Goal: Navigation & Orientation: Find specific page/section

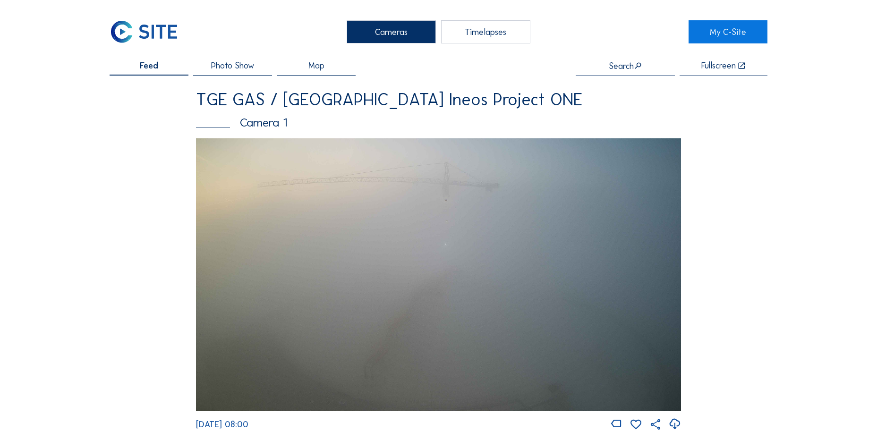
scroll to position [850, 0]
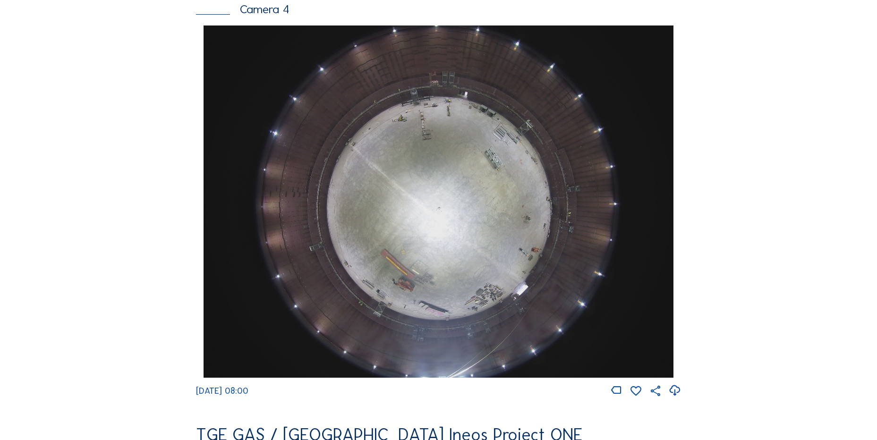
drag, startPoint x: 145, startPoint y: 90, endPoint x: 169, endPoint y: 11, distance: 82.4
click at [145, 90] on div "Feed Photo Show Map Search Fullscreen TGE GAS / Antwerpen Ineos Project ONE Cam…" at bounding box center [439, 28] width 658 height 1635
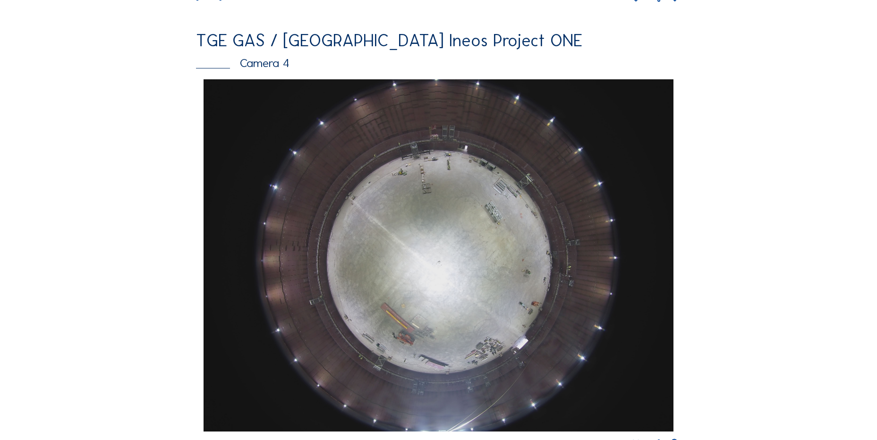
scroll to position [756, 0]
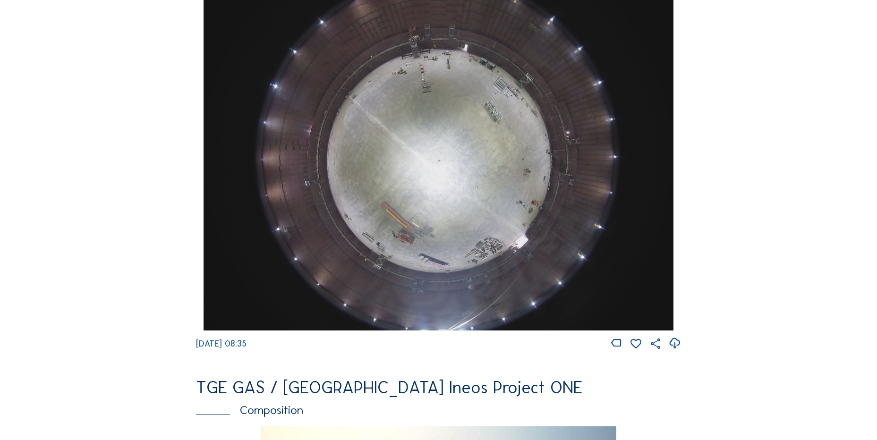
scroll to position [1039, 0]
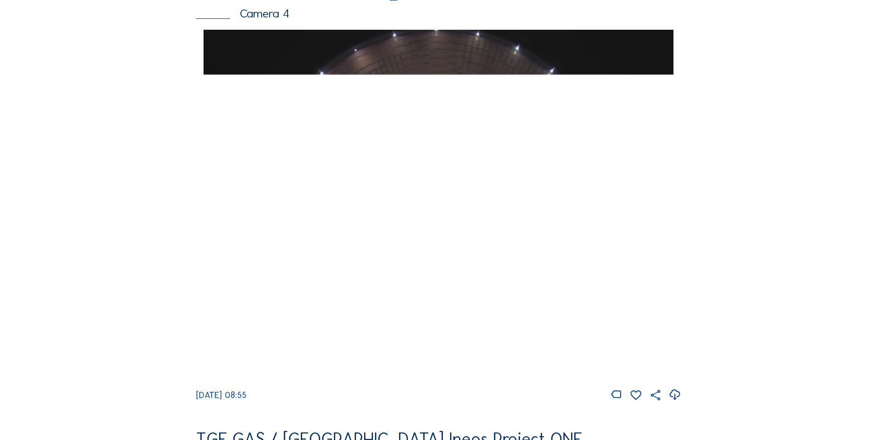
scroll to position [943, 0]
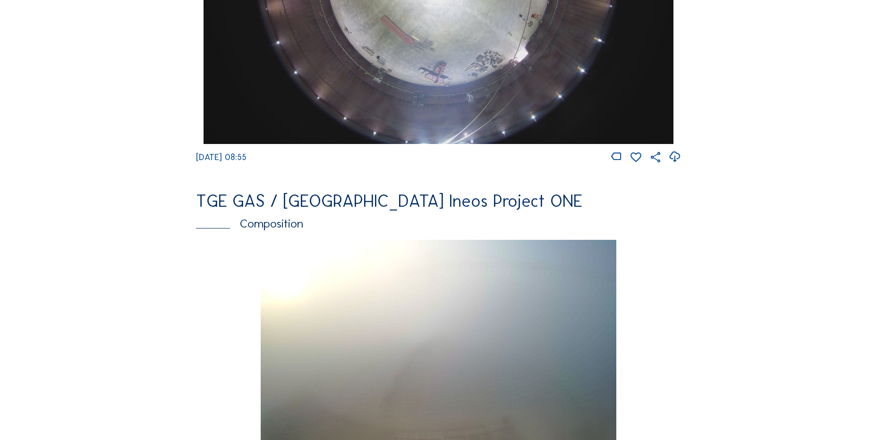
scroll to position [848, 0]
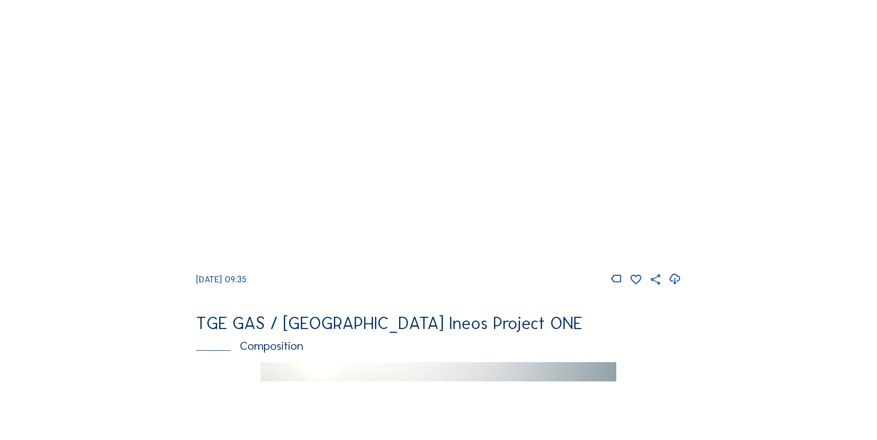
scroll to position [945, 0]
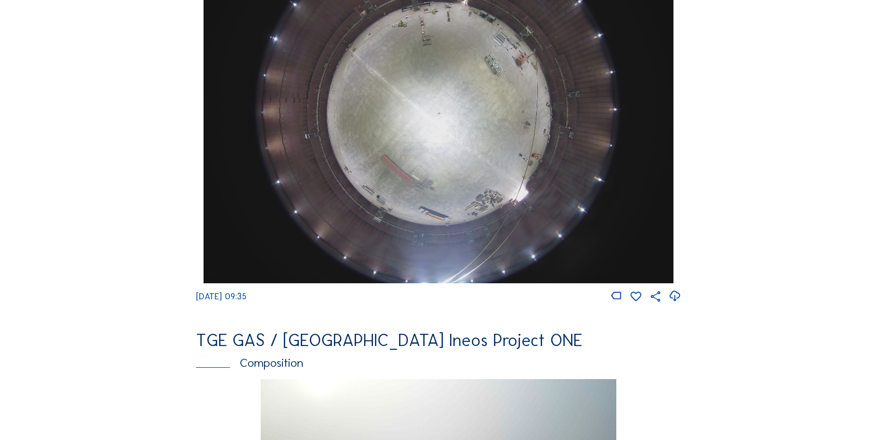
click at [677, 304] on icon at bounding box center [675, 297] width 13 height 16
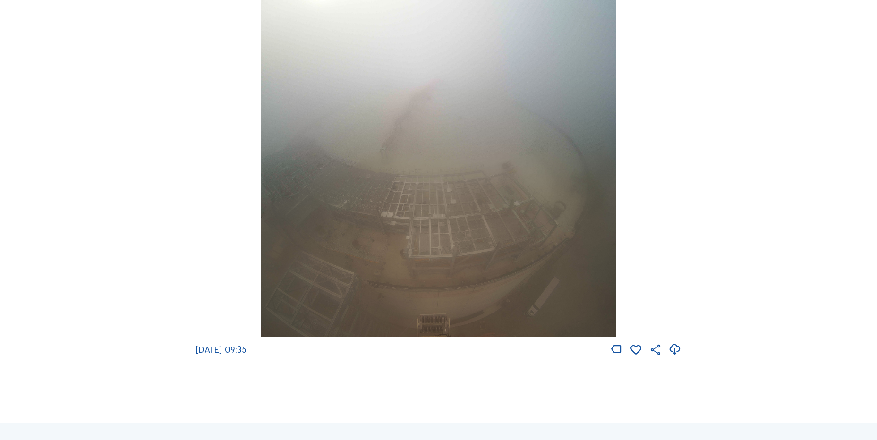
scroll to position [1323, 0]
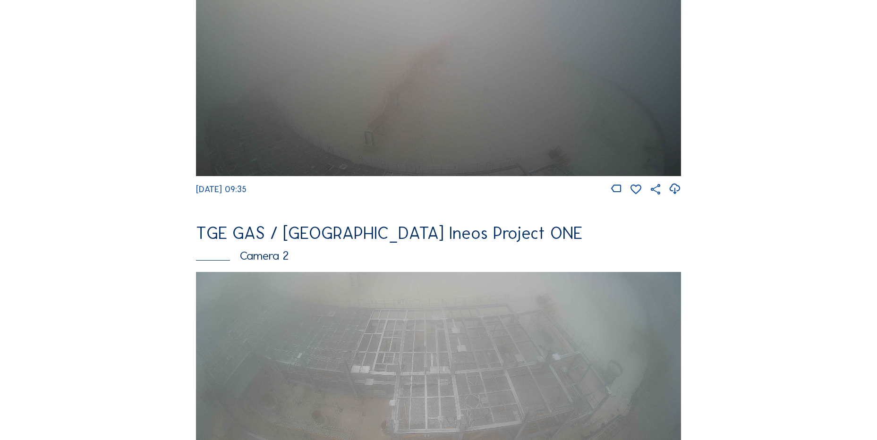
scroll to position [236, 0]
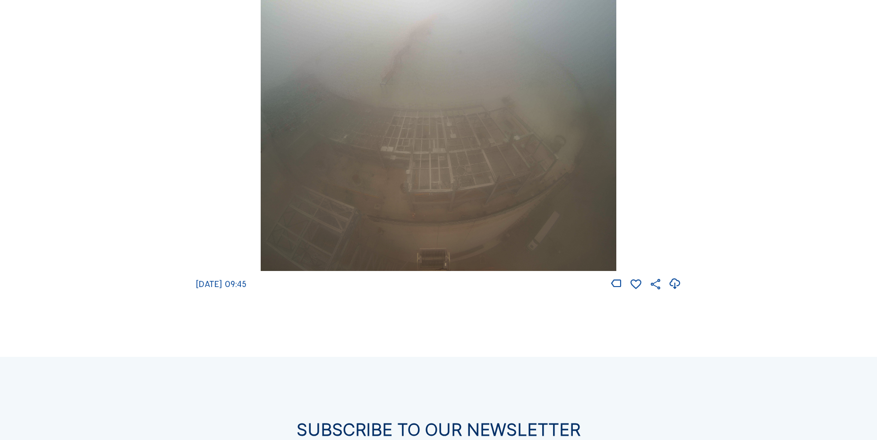
scroll to position [1512, 0]
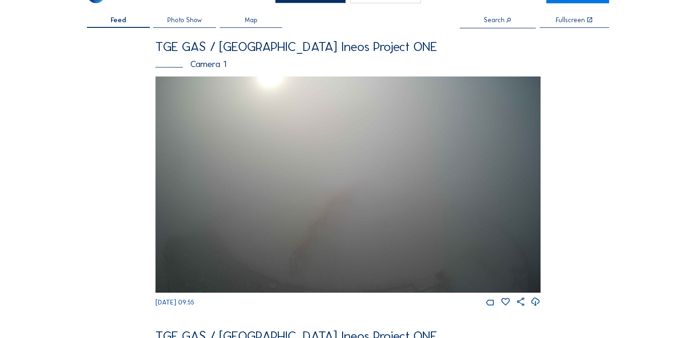
scroll to position [47, 0]
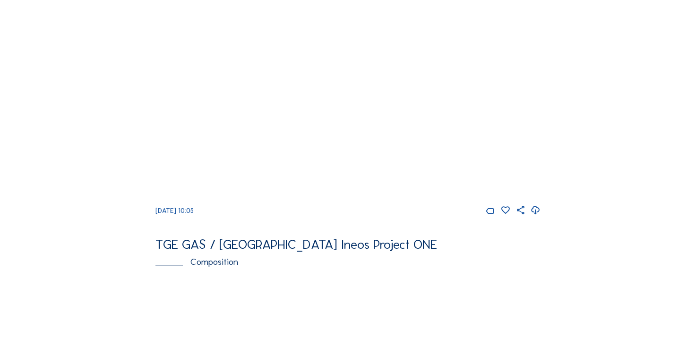
scroll to position [709, 0]
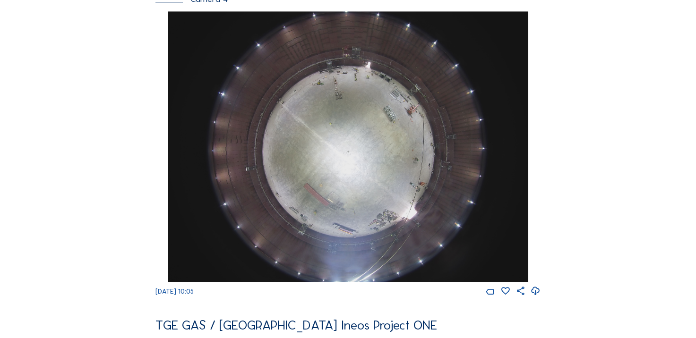
scroll to position [661, 0]
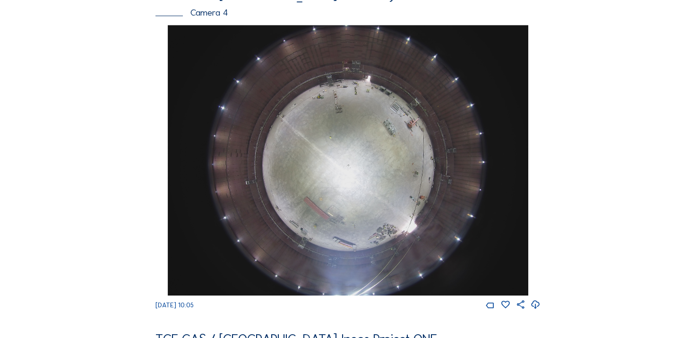
click at [66, 163] on div "Cameras Timelapses My C-Site Feed Photo Show Map Search Fullscreen TGE GAS / [G…" at bounding box center [348, 156] width 696 height 1634
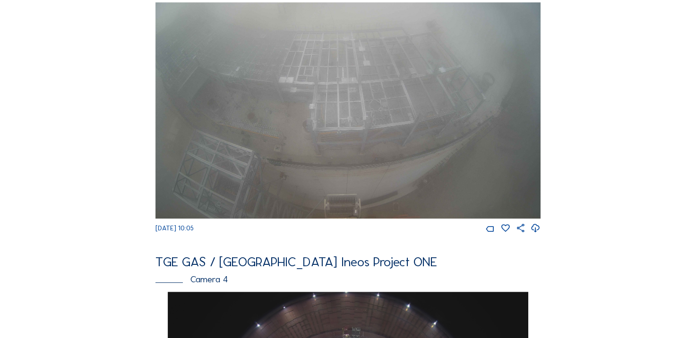
scroll to position [425, 0]
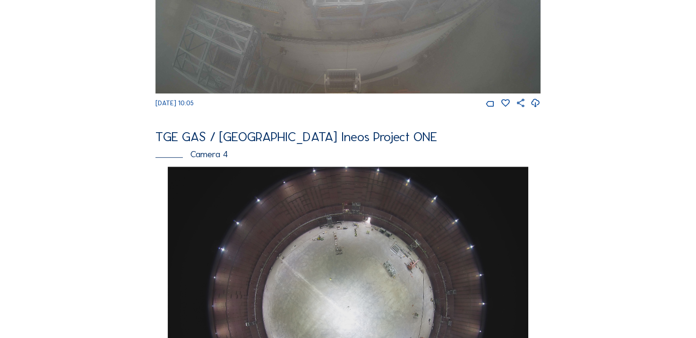
scroll to position [661, 0]
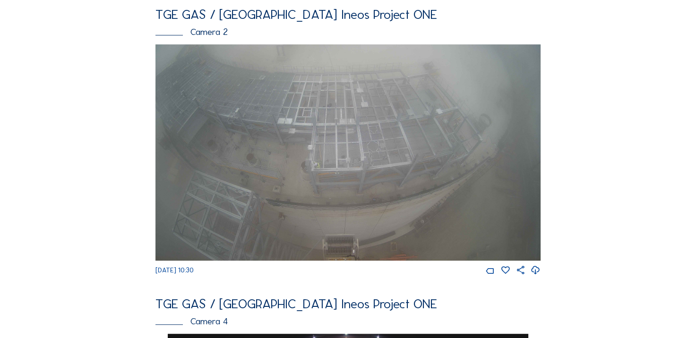
scroll to position [286, 0]
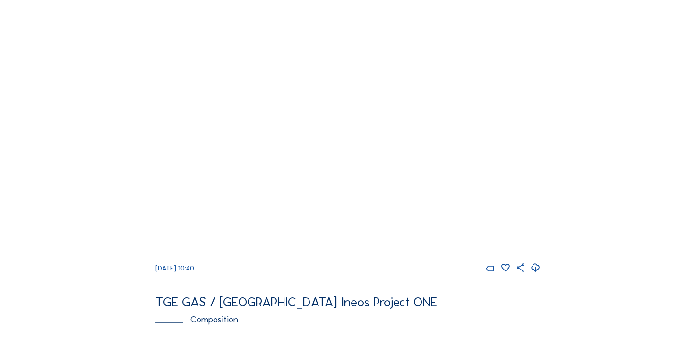
scroll to position [614, 0]
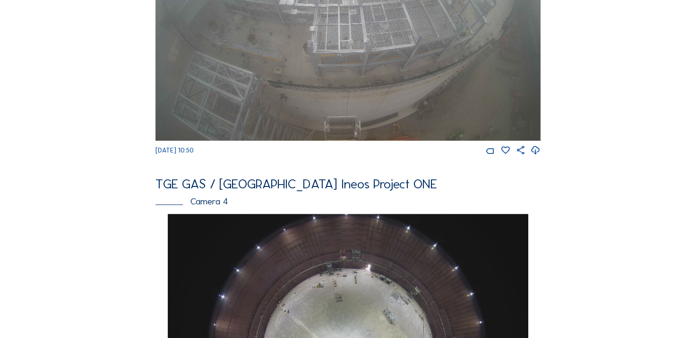
scroll to position [709, 0]
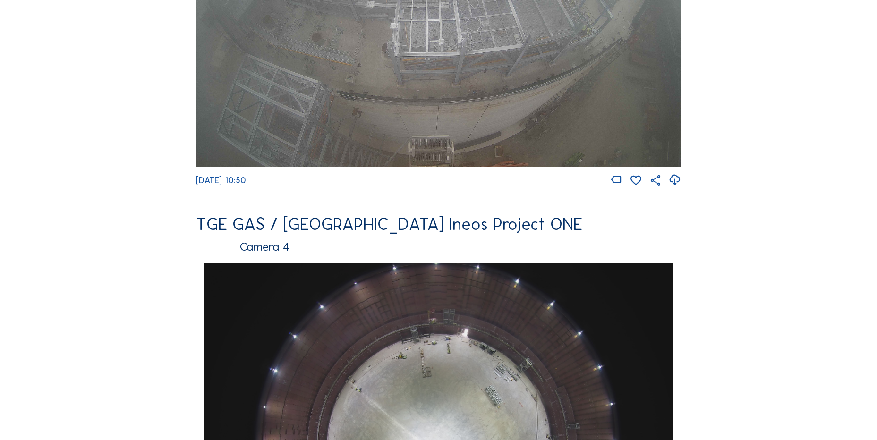
scroll to position [424, 0]
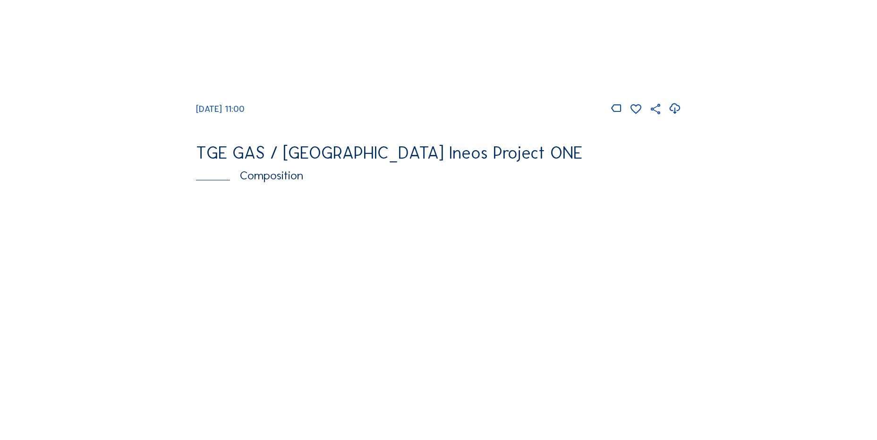
scroll to position [1134, 0]
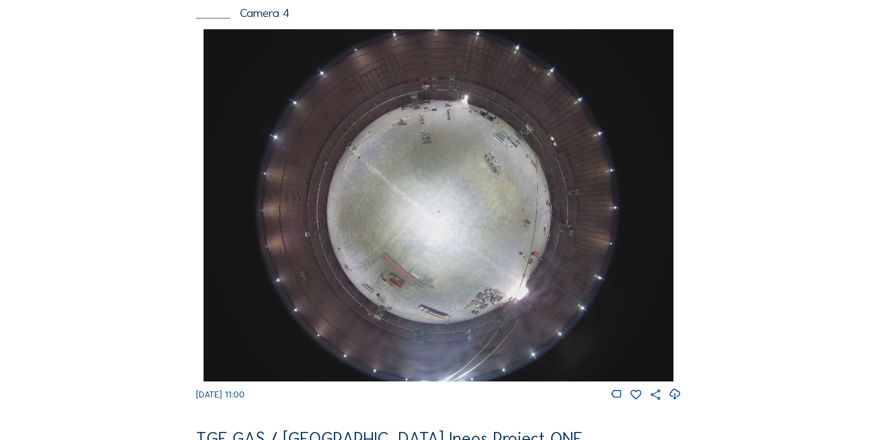
scroll to position [898, 0]
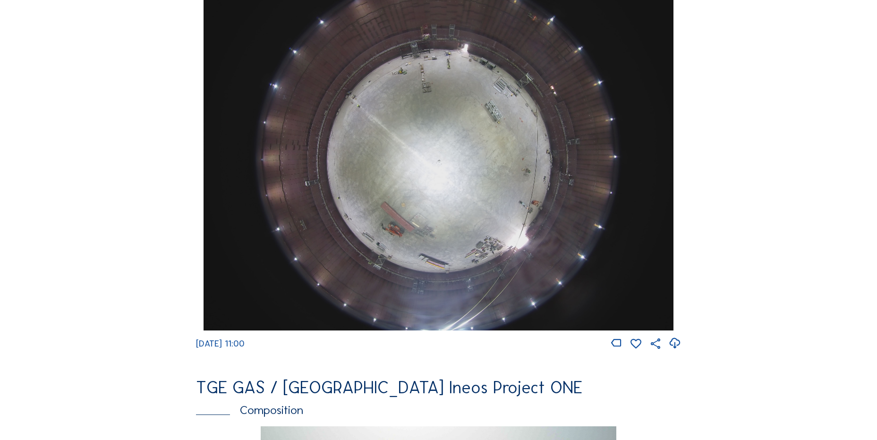
click at [677, 351] on icon at bounding box center [675, 344] width 13 height 16
click at [95, 214] on div "Cameras Timelapses My C-Site Feed Photo Show Map Search Fullscreen TGE GAS / An…" at bounding box center [438, 157] width 877 height 2111
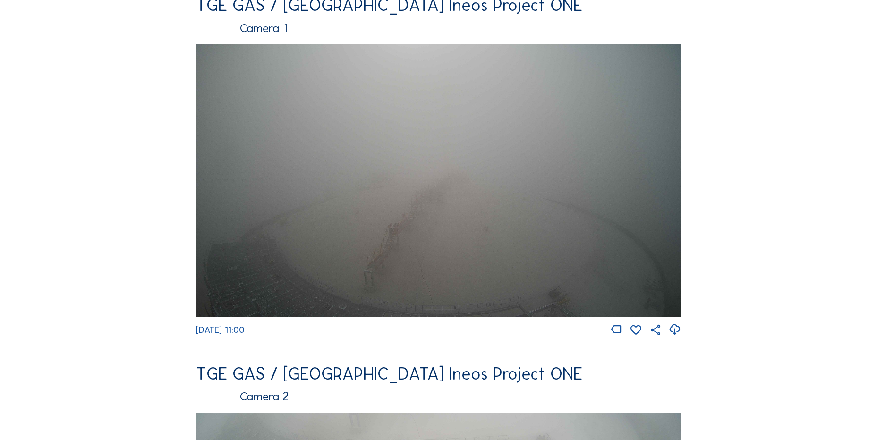
scroll to position [0, 0]
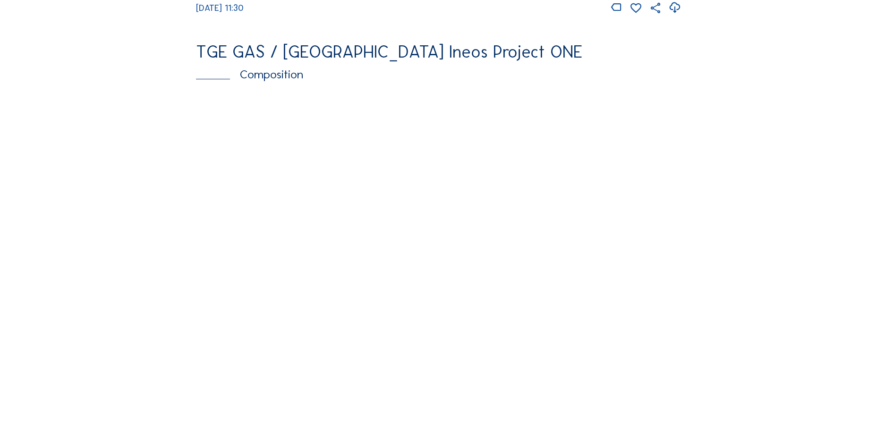
scroll to position [1276, 0]
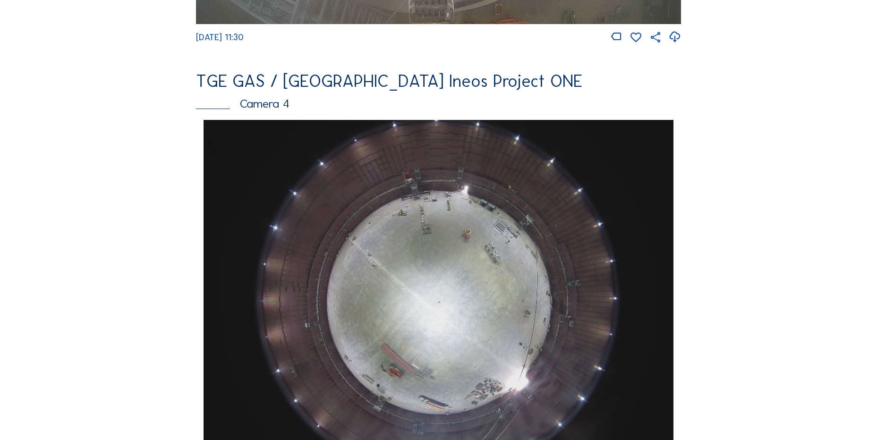
scroll to position [472, 0]
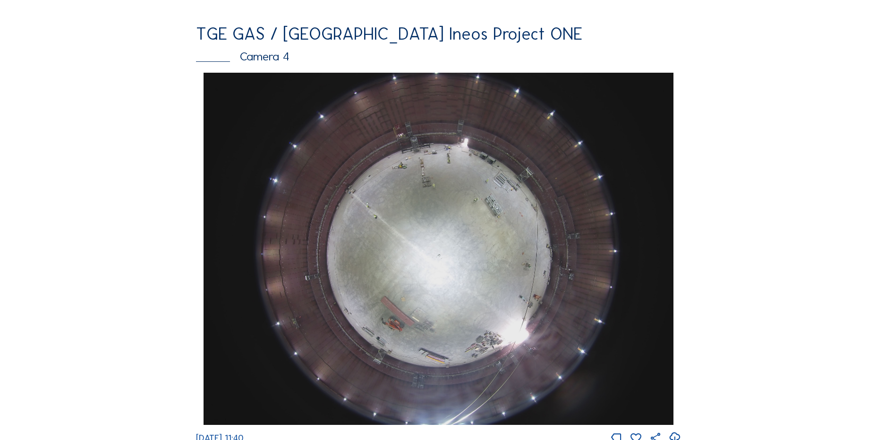
scroll to position [614, 0]
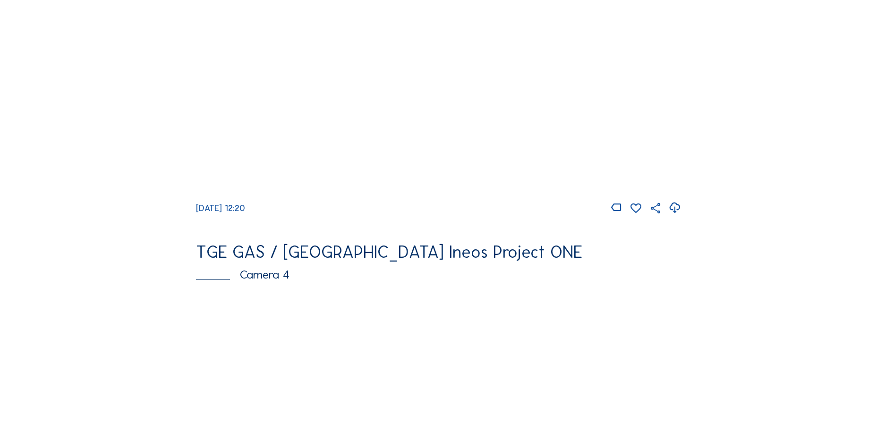
scroll to position [614, 0]
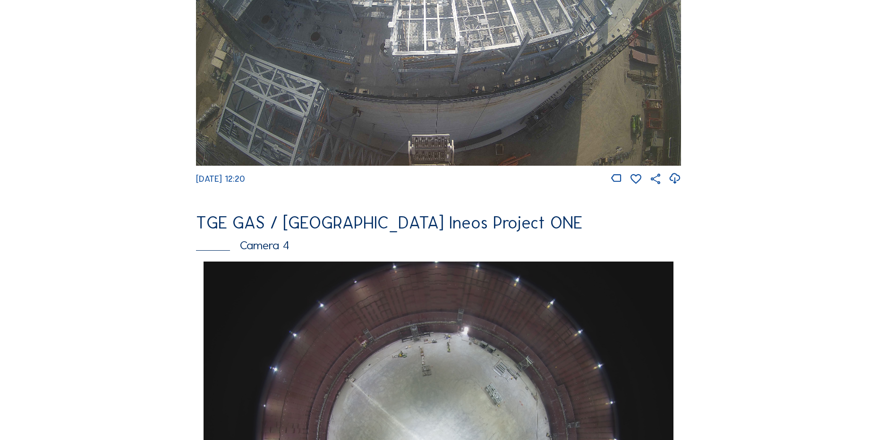
click at [43, 162] on div "Cameras Timelapses My C-Site Feed Photo Show Map Search Fullscreen TGE GAS / An…" at bounding box center [438, 441] width 877 height 2111
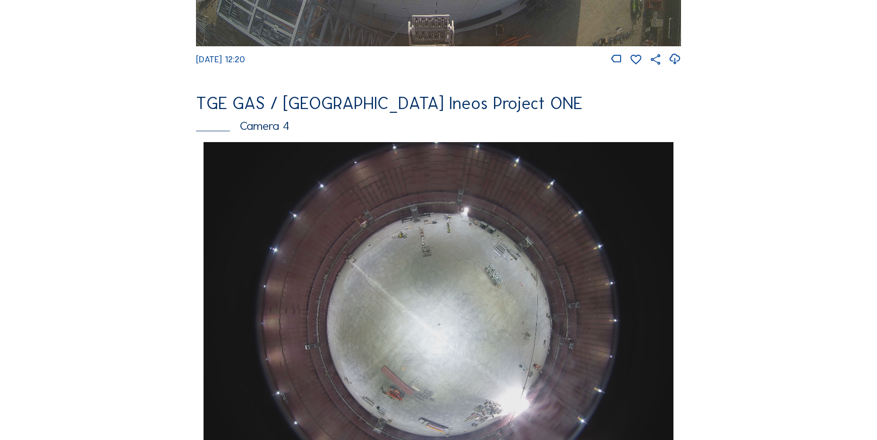
scroll to position [765, 0]
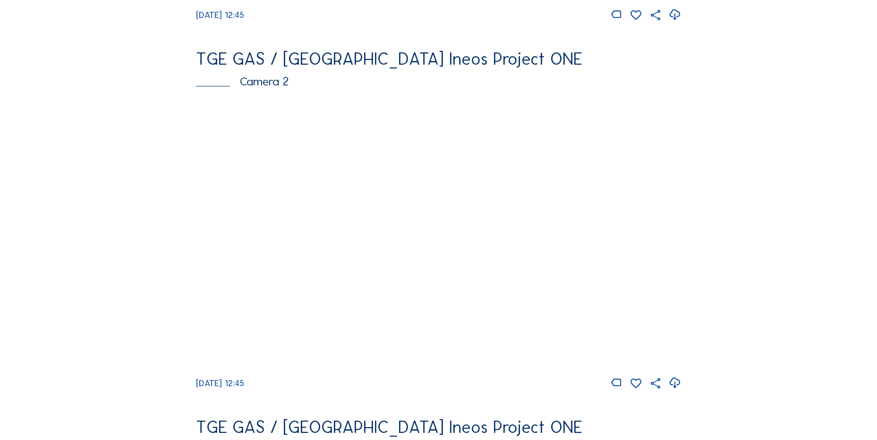
scroll to position [425, 0]
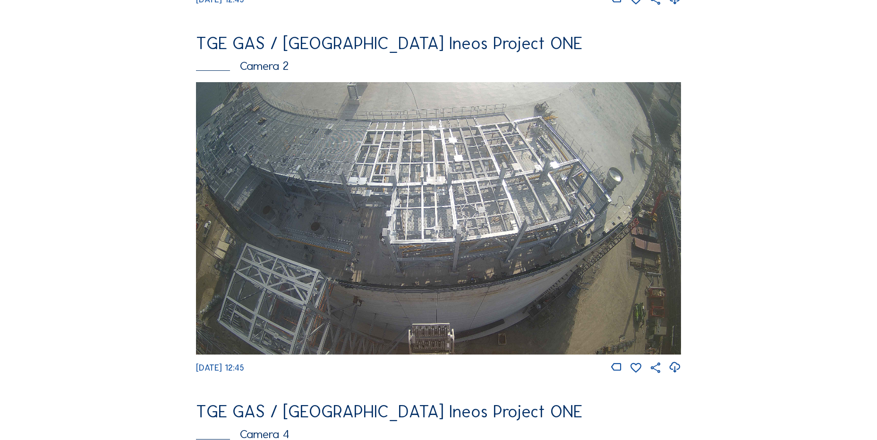
click at [677, 367] on icon at bounding box center [675, 368] width 13 height 16
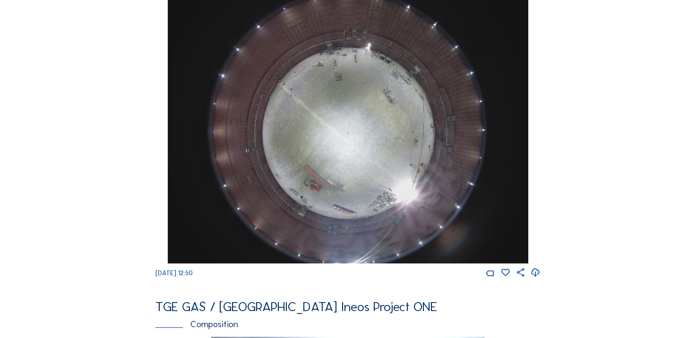
scroll to position [943, 0]
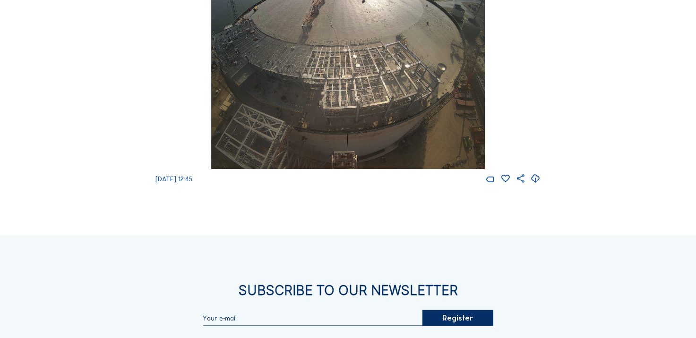
scroll to position [895, 0]
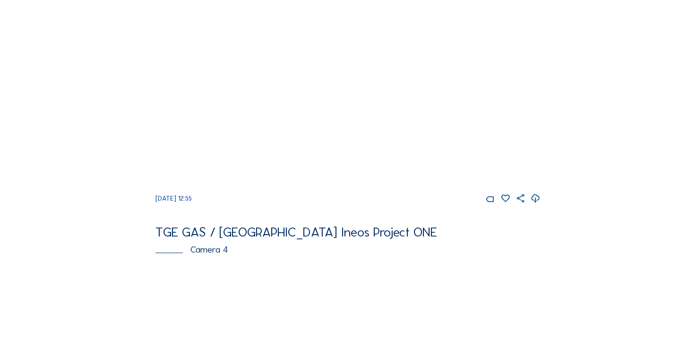
scroll to position [283, 0]
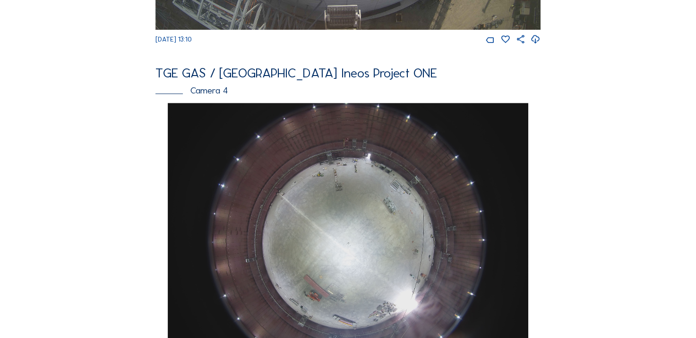
scroll to position [661, 0]
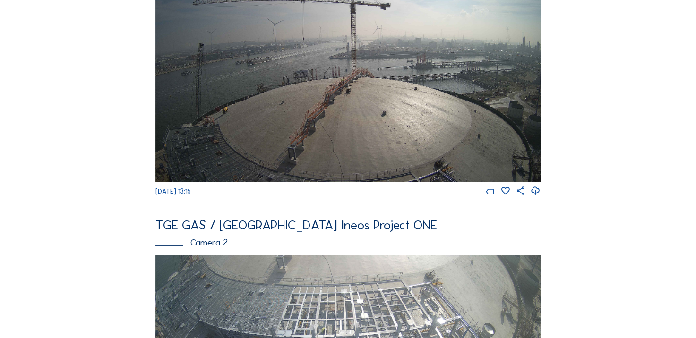
scroll to position [331, 0]
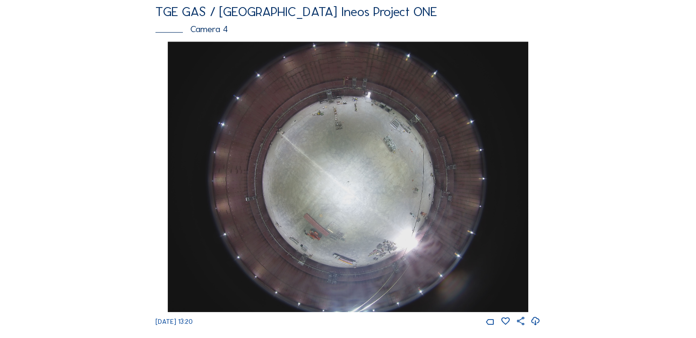
scroll to position [661, 0]
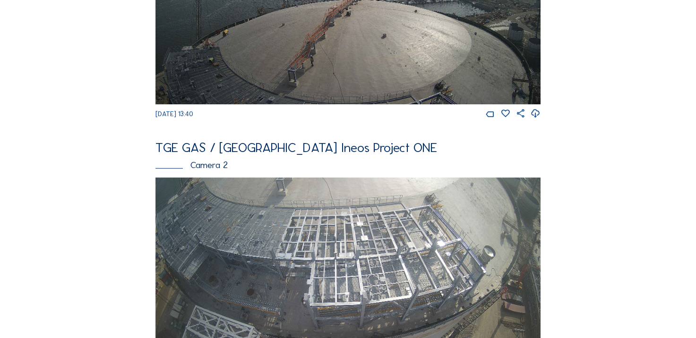
scroll to position [331, 0]
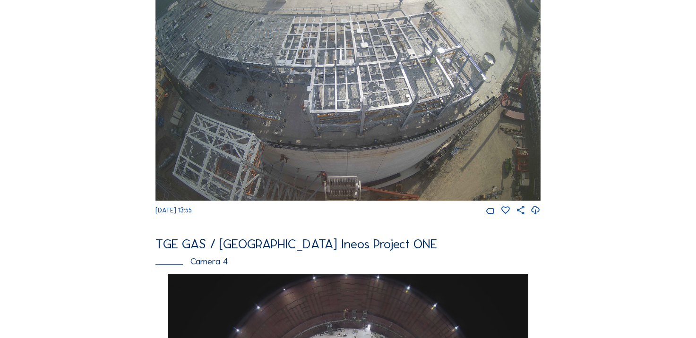
scroll to position [425, 0]
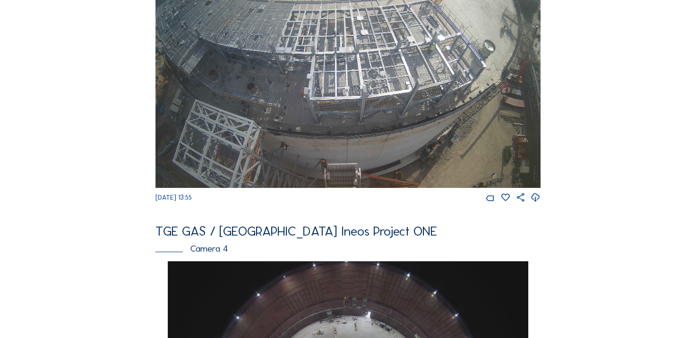
click at [531, 203] on div at bounding box center [512, 198] width 55 height 10
click at [537, 203] on icon at bounding box center [536, 198] width 10 height 12
click at [126, 136] on div "Feed Photo Show Map Search Fullscreen TGE GAS / Antwerpen Ineos Project ONE Cam…" at bounding box center [348, 257] width 522 height 1268
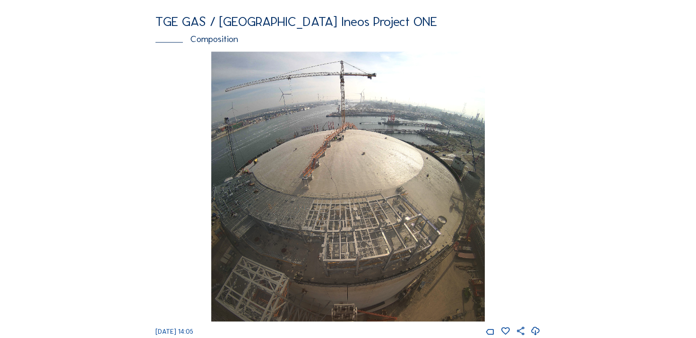
scroll to position [1039, 0]
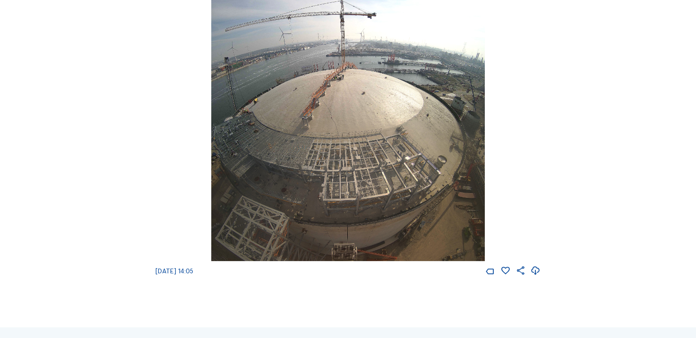
click at [163, 181] on div "[DATE] 14:05" at bounding box center [347, 133] width 385 height 285
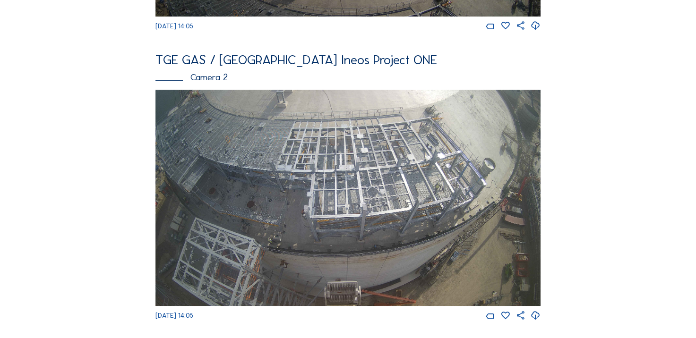
scroll to position [283, 0]
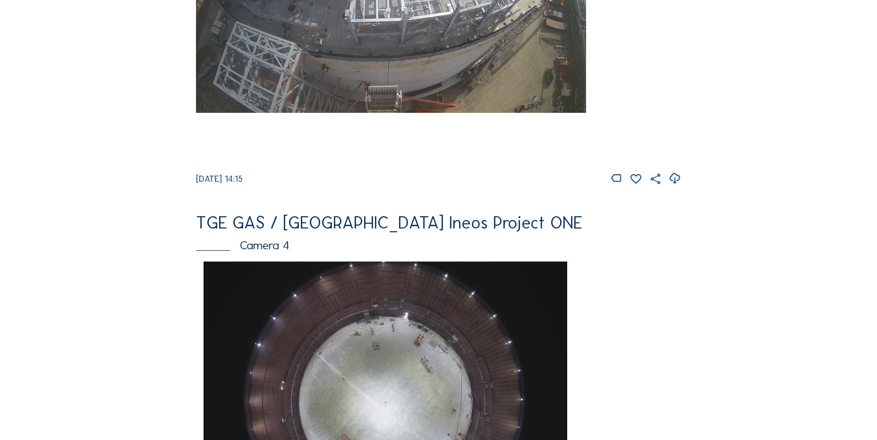
scroll to position [613, 0]
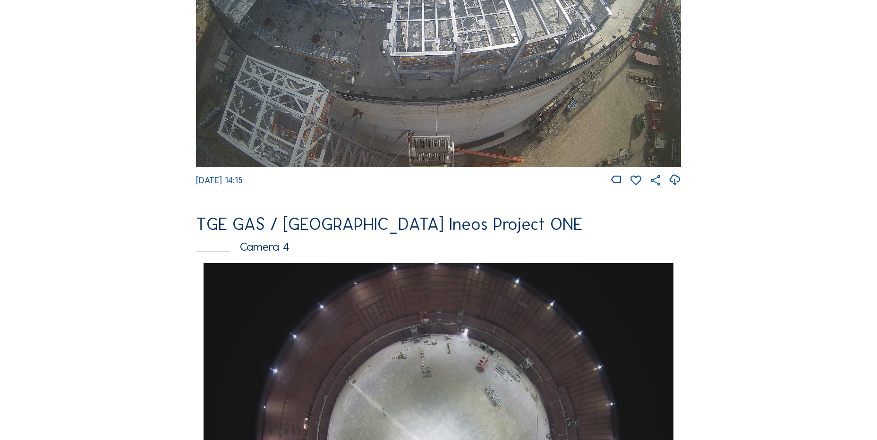
drag, startPoint x: 8, startPoint y: 206, endPoint x: 91, endPoint y: 180, distance: 86.7
click at [10, 205] on div "Cameras Timelapses My C-Site Feed Photo Show Map Search Fullscreen TGE GAS / An…" at bounding box center [438, 442] width 877 height 2111
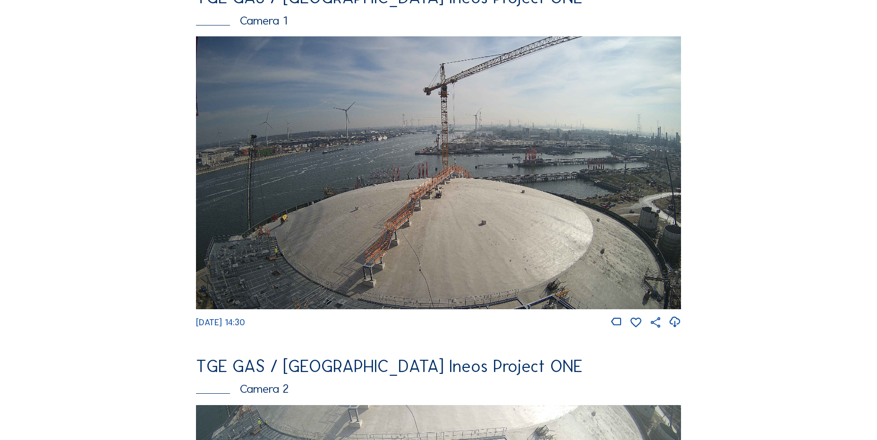
scroll to position [94, 0]
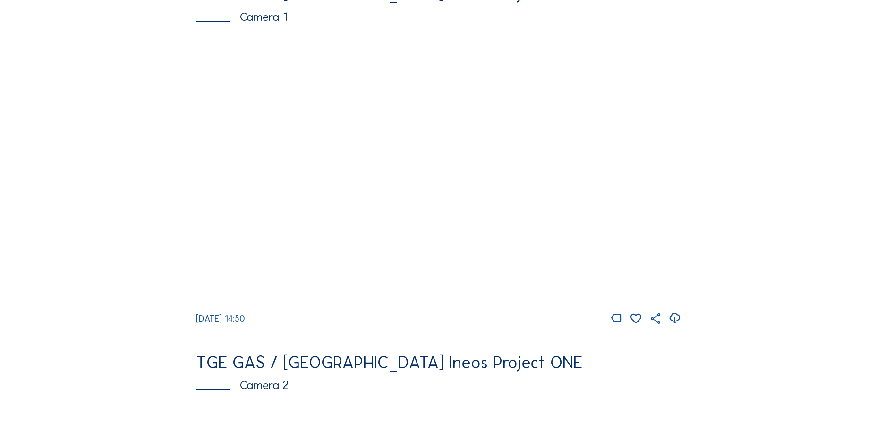
scroll to position [94, 0]
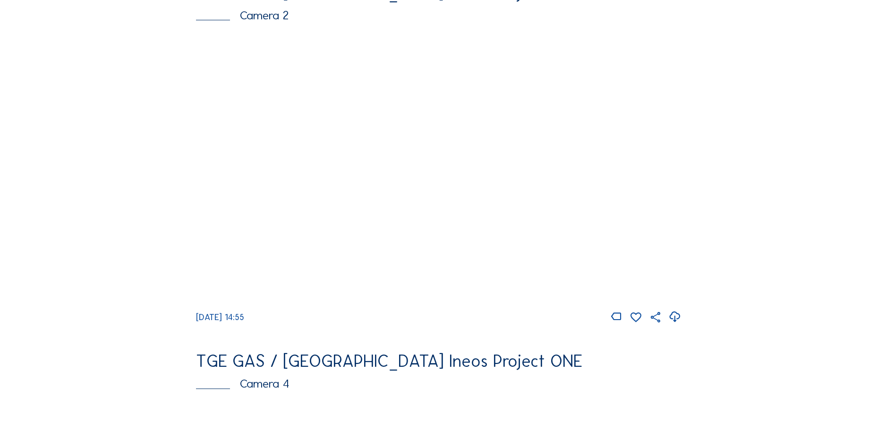
scroll to position [378, 0]
